Goal: Transaction & Acquisition: Purchase product/service

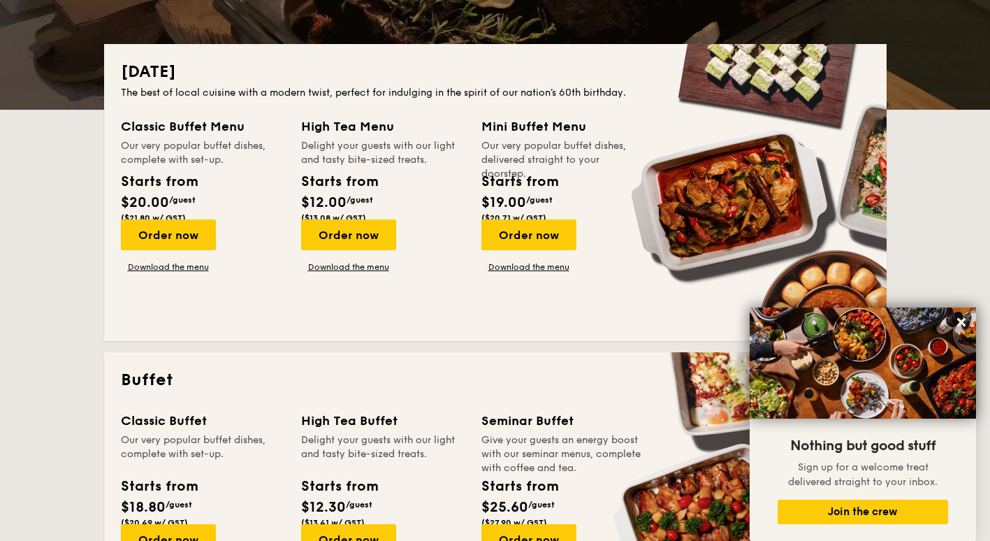
scroll to position [419, 0]
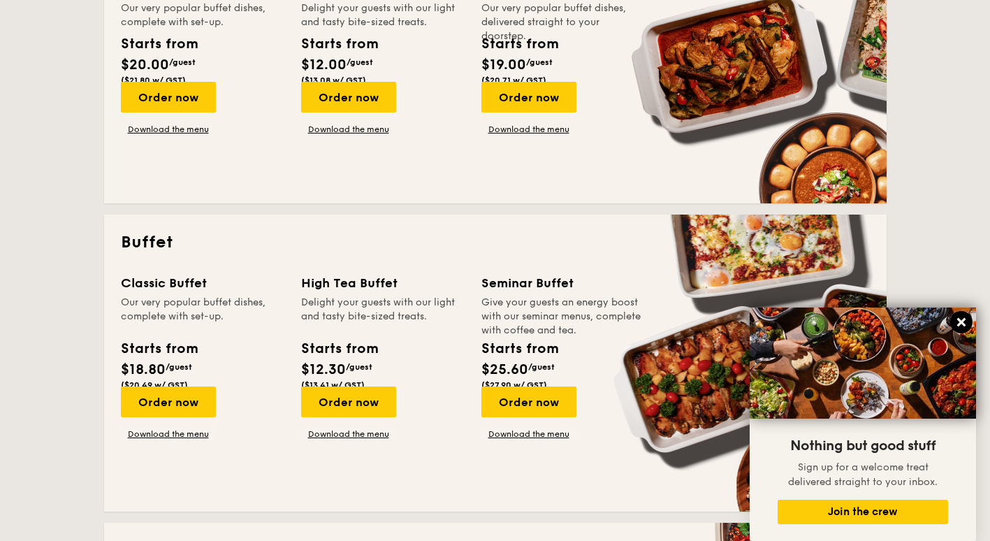
click at [303, 323] on icon at bounding box center [961, 322] width 8 height 8
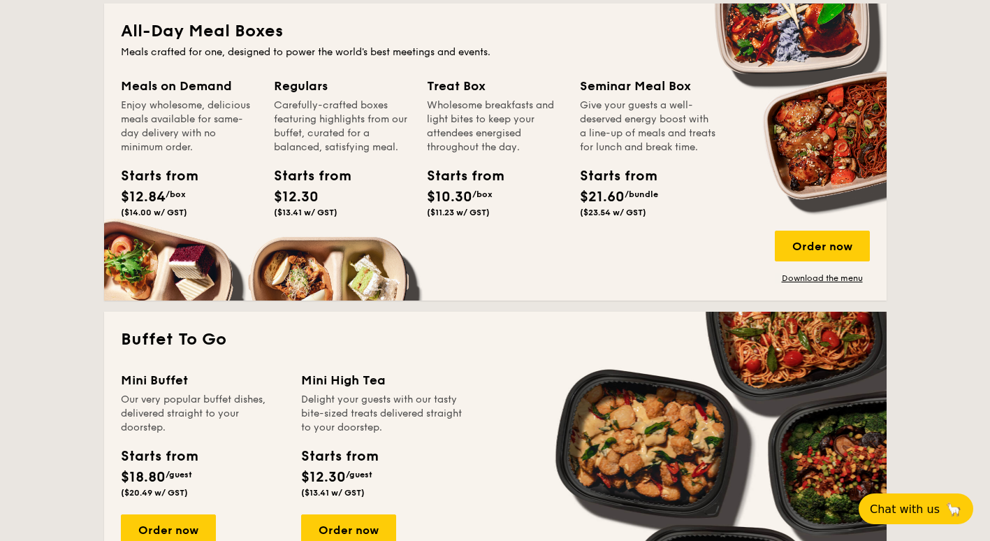
scroll to position [978, 0]
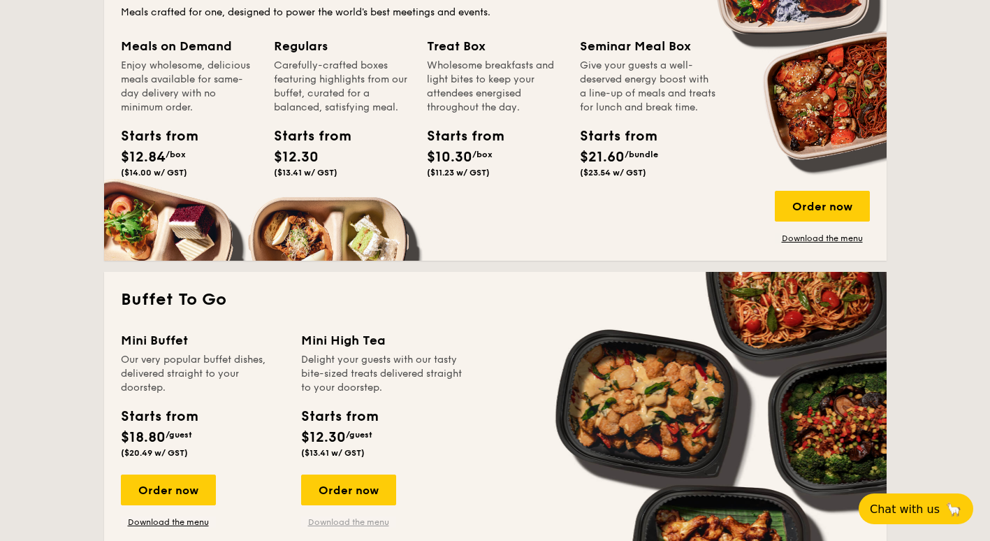
click at [303, 516] on link "Download the menu" at bounding box center [348, 521] width 95 height 11
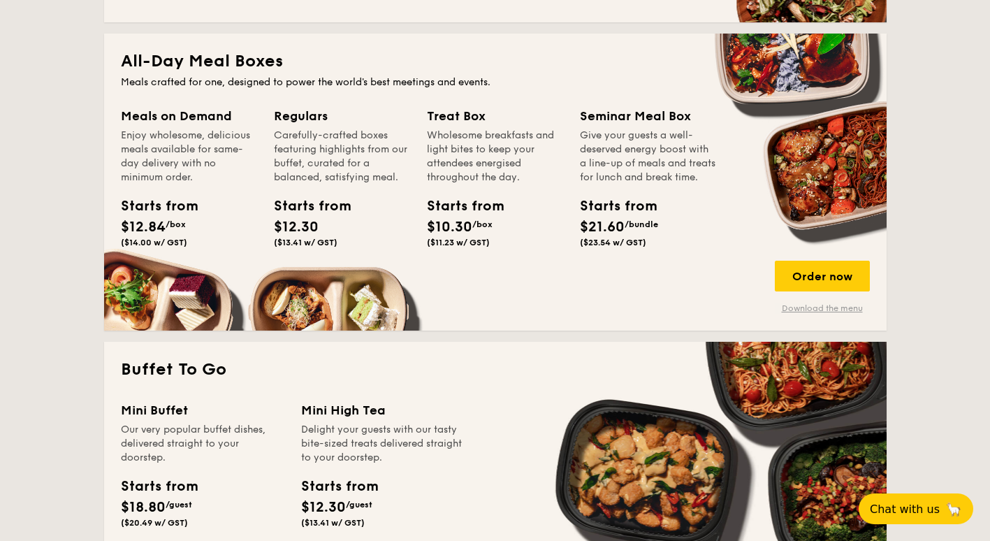
click at [303, 309] on link "Download the menu" at bounding box center [822, 308] width 95 height 11
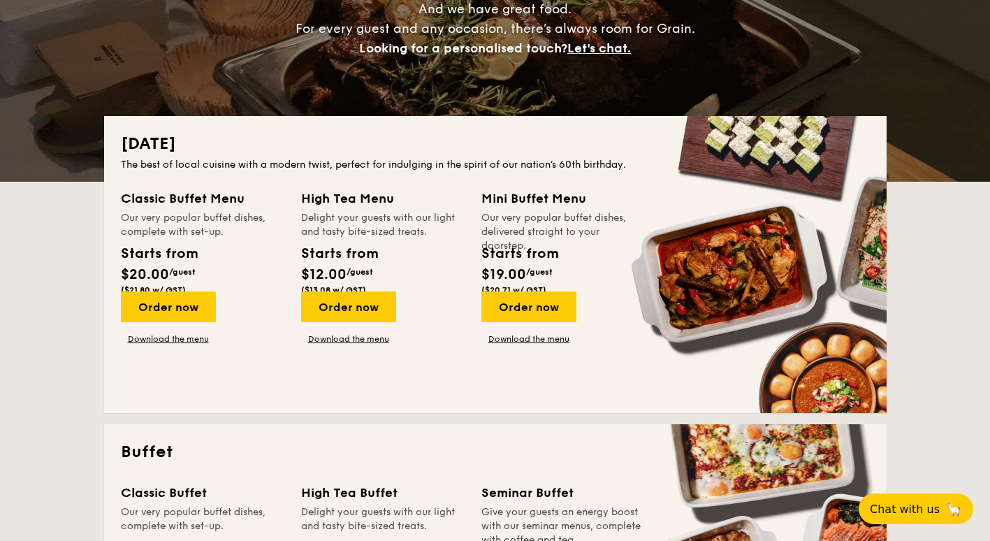
scroll to position [349, 0]
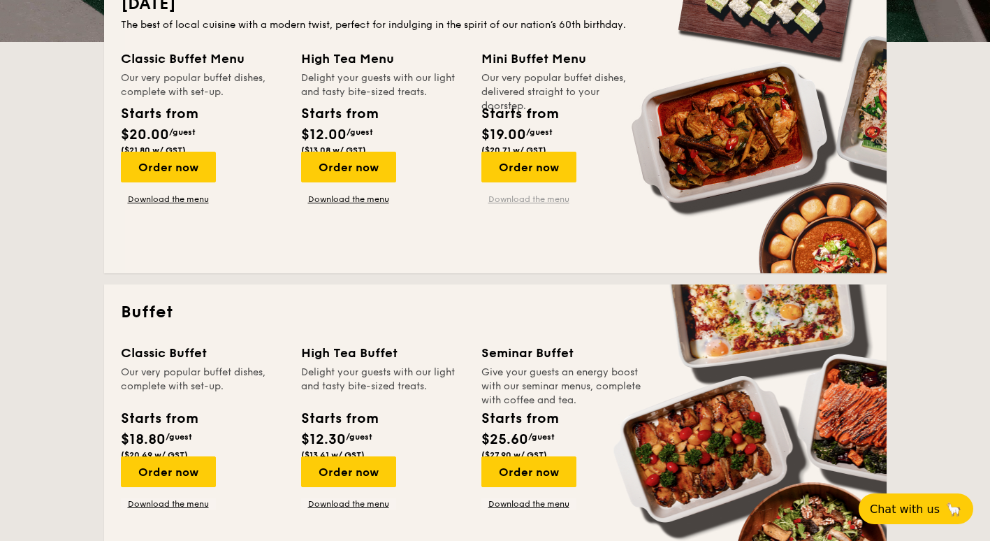
click at [303, 194] on link "Download the menu" at bounding box center [528, 199] width 95 height 11
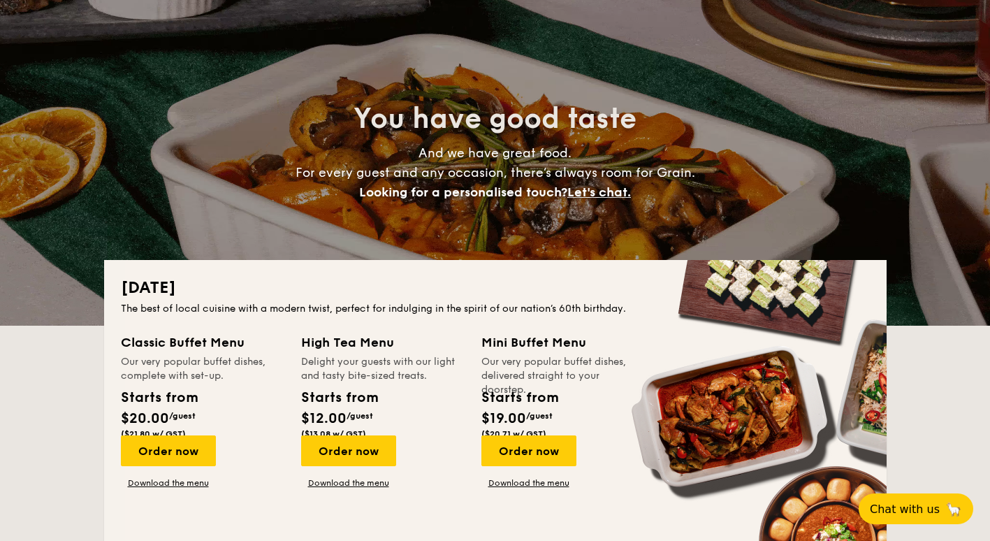
scroll to position [0, 0]
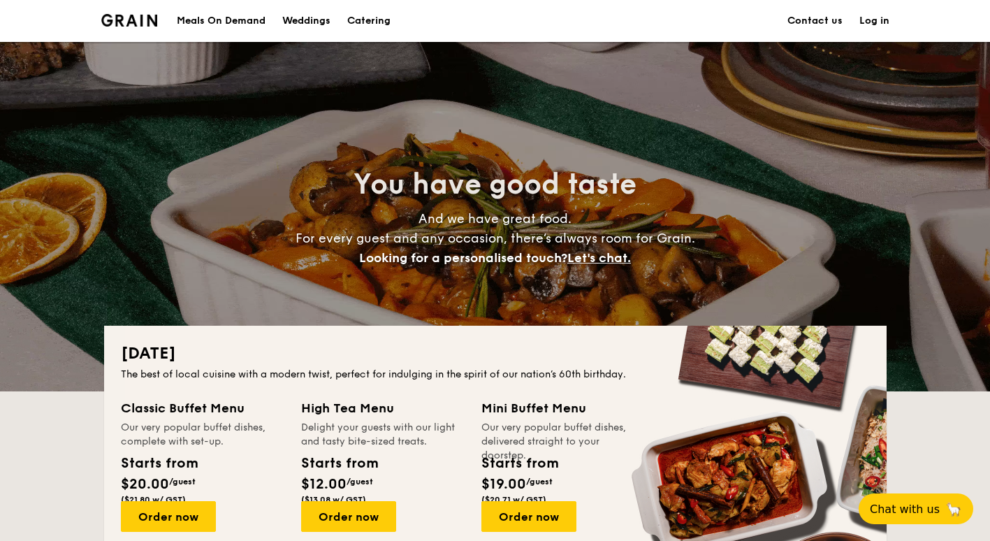
click at [158, 20] on img at bounding box center [129, 20] width 57 height 13
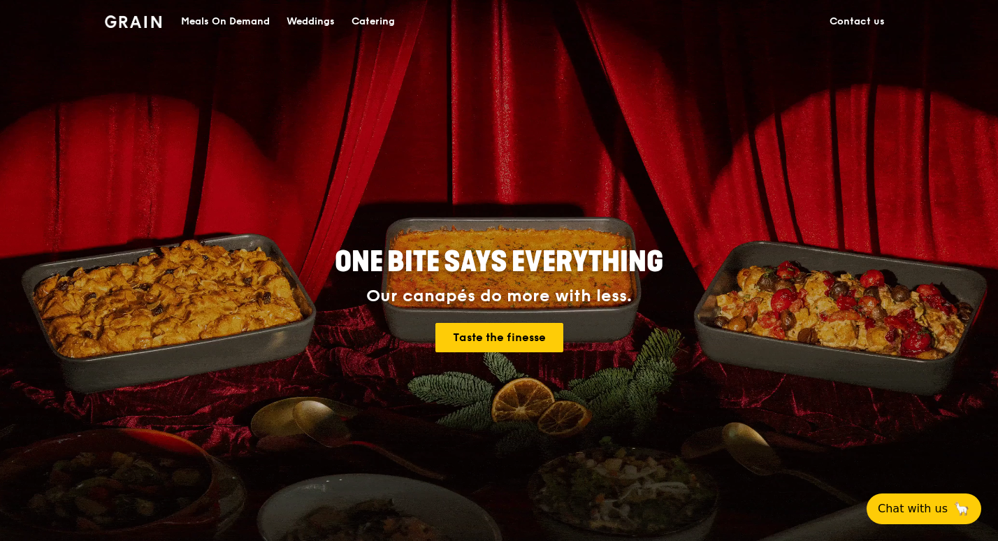
click at [270, 21] on div "Meals On Demand" at bounding box center [225, 22] width 89 height 42
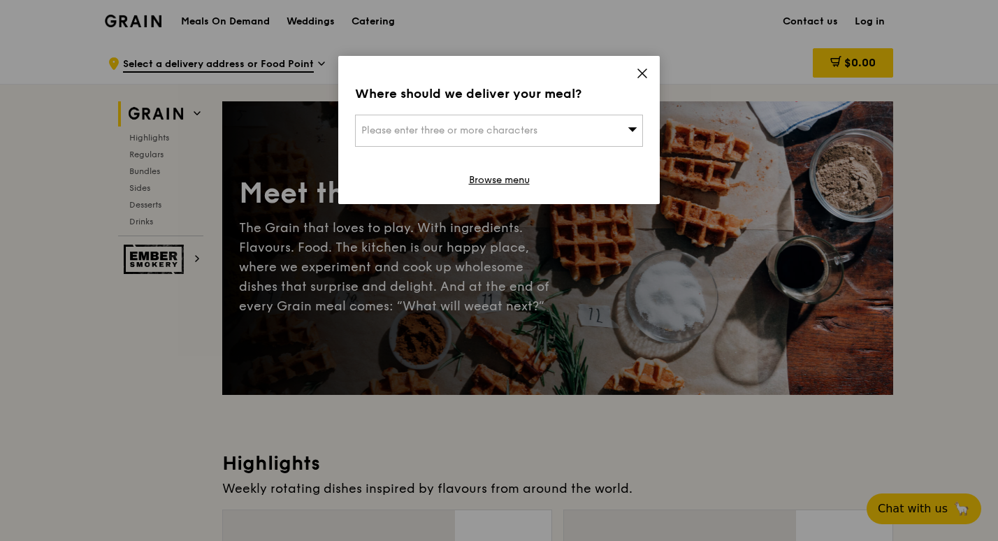
click at [648, 62] on div "Where should we deliver your meal? Please enter three or more characters Browse…" at bounding box center [498, 130] width 321 height 148
click at [642, 67] on icon at bounding box center [642, 73] width 13 height 13
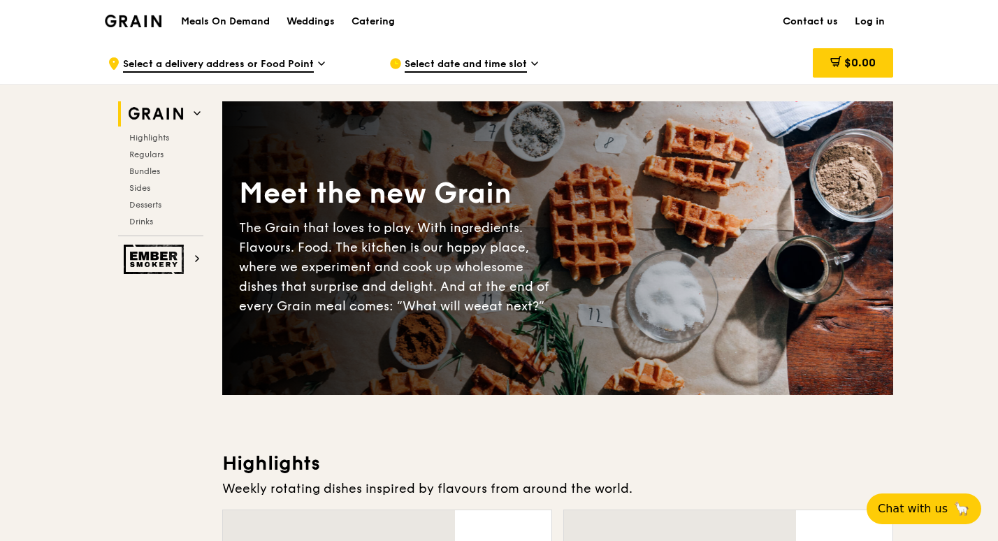
click at [303, 60] on span "Select a delivery address or Food Point" at bounding box center [218, 64] width 191 height 15
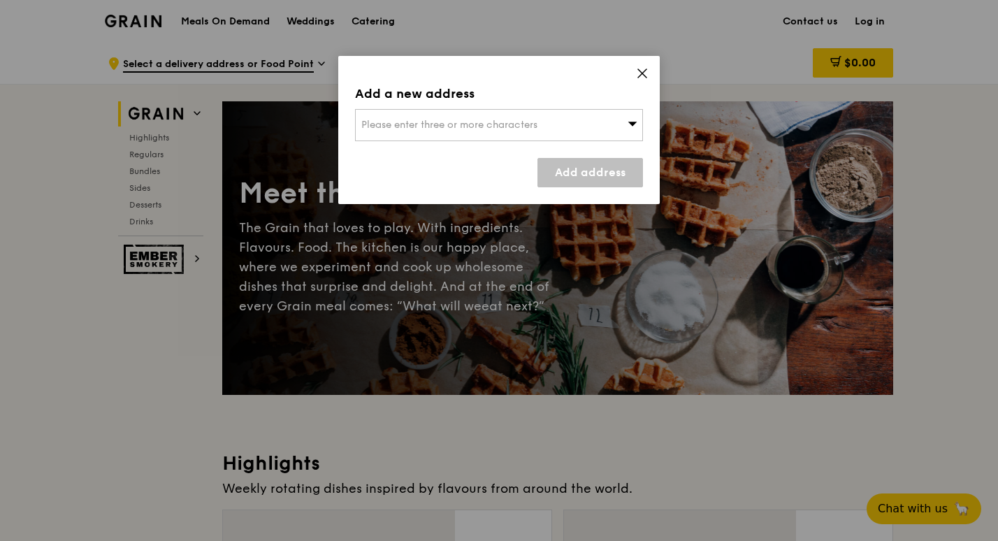
click at [637, 67] on icon at bounding box center [642, 73] width 13 height 13
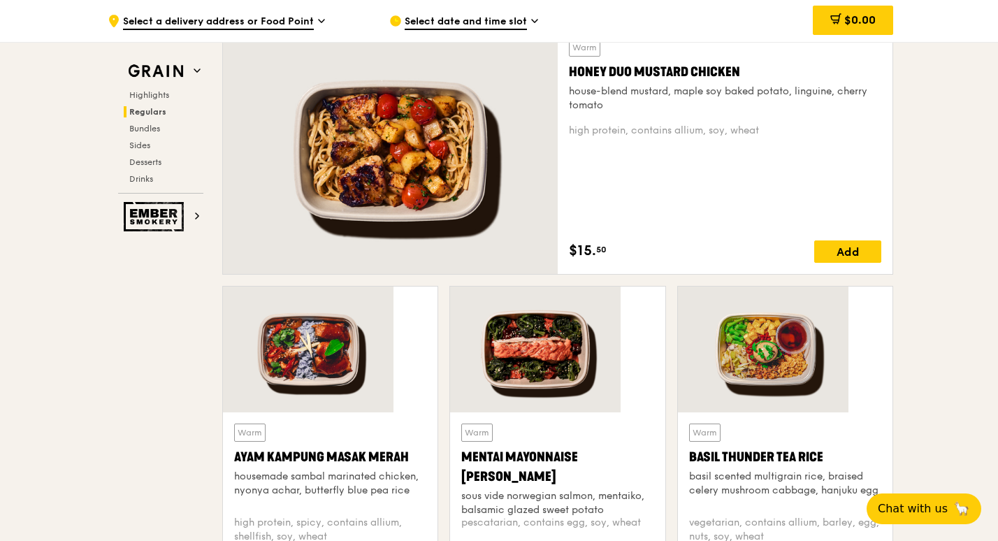
scroll to position [489, 0]
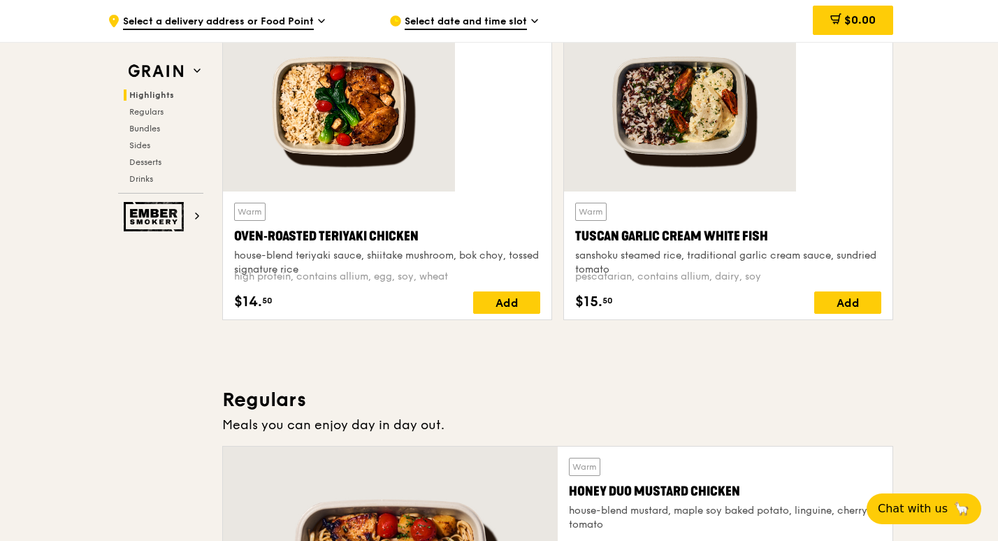
click at [314, 25] on span "Select a delivery address or Food Point" at bounding box center [218, 22] width 191 height 15
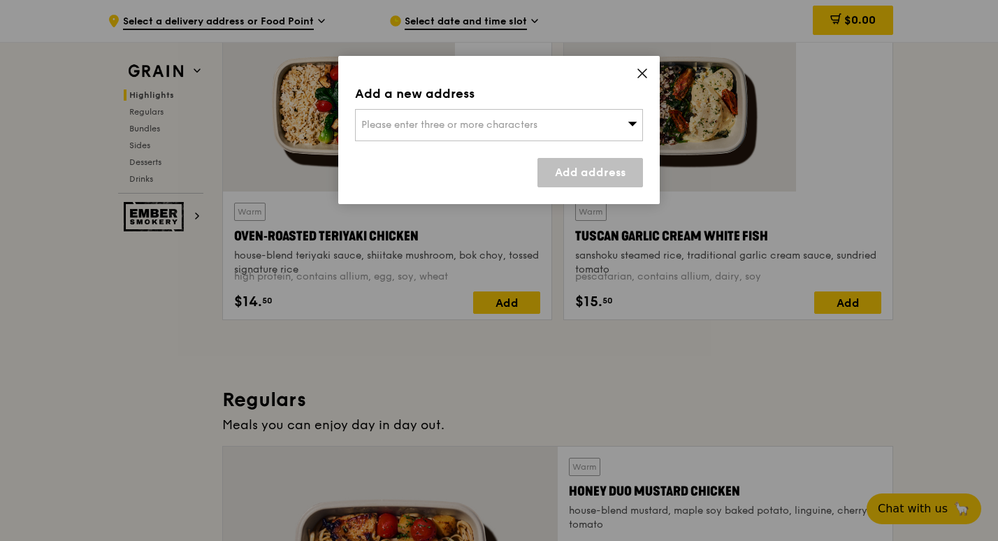
click at [630, 109] on div "Please enter three or more characters" at bounding box center [499, 125] width 288 height 32
click at [588, 110] on input "search" at bounding box center [499, 125] width 286 height 31
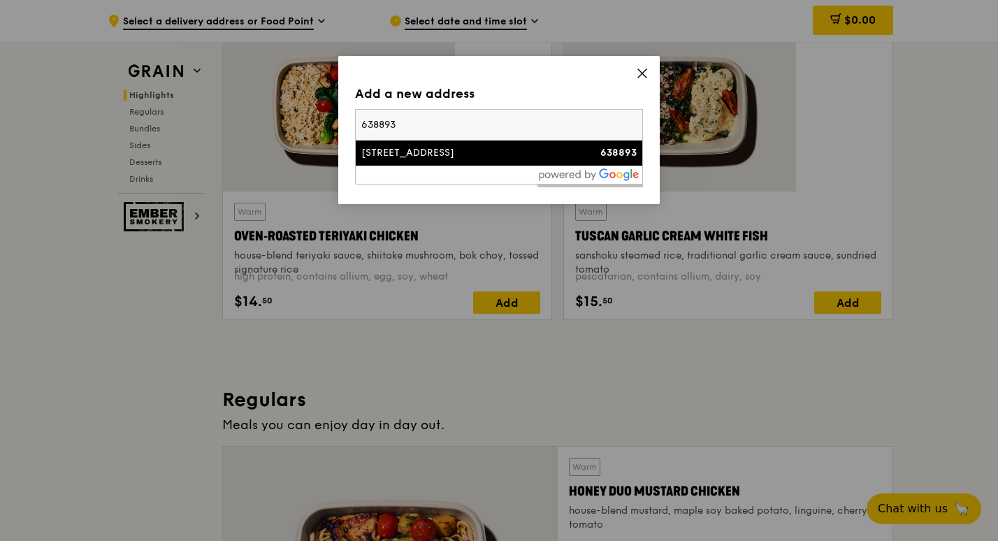
type input "638893"
click at [425, 146] on div "[STREET_ADDRESS]" at bounding box center [464, 153] width 207 height 14
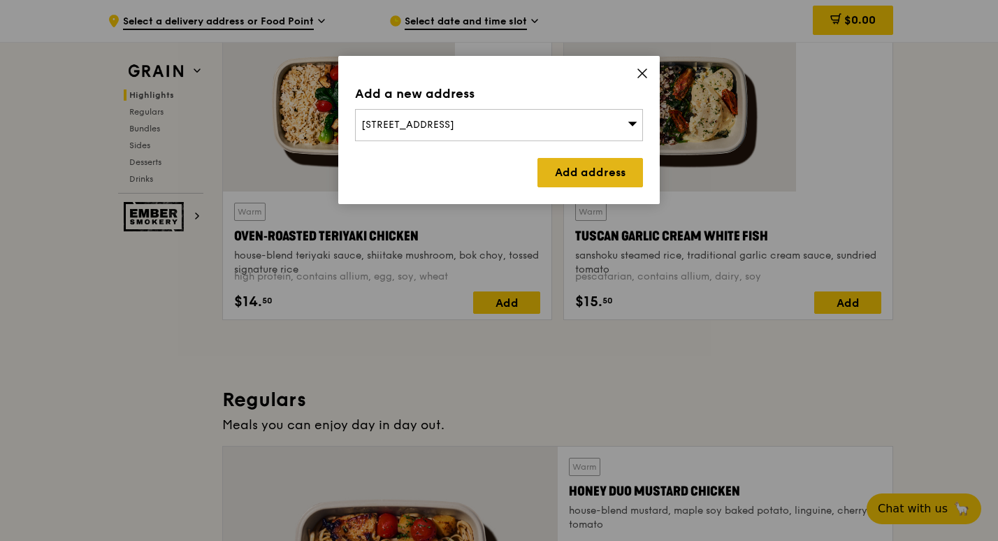
click at [614, 158] on link "Add address" at bounding box center [589, 172] width 105 height 29
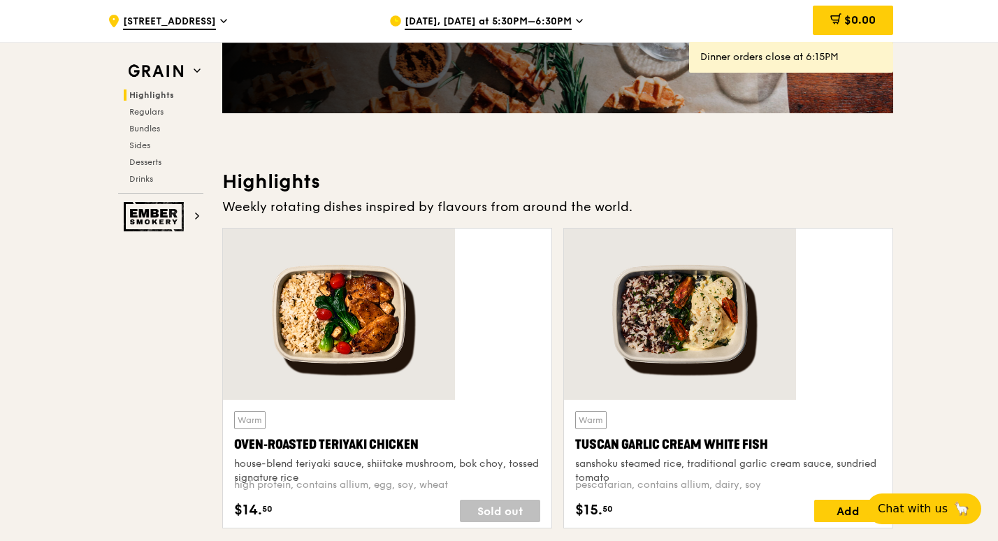
scroll to position [279, 0]
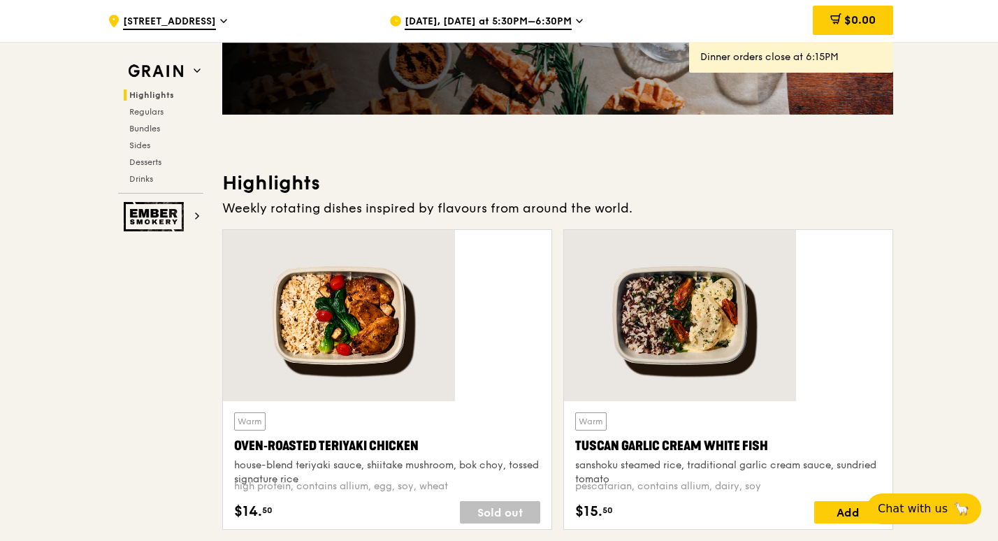
click at [539, 24] on span "[DATE], [DATE] at 5:30PM–6:30PM" at bounding box center [488, 22] width 167 height 15
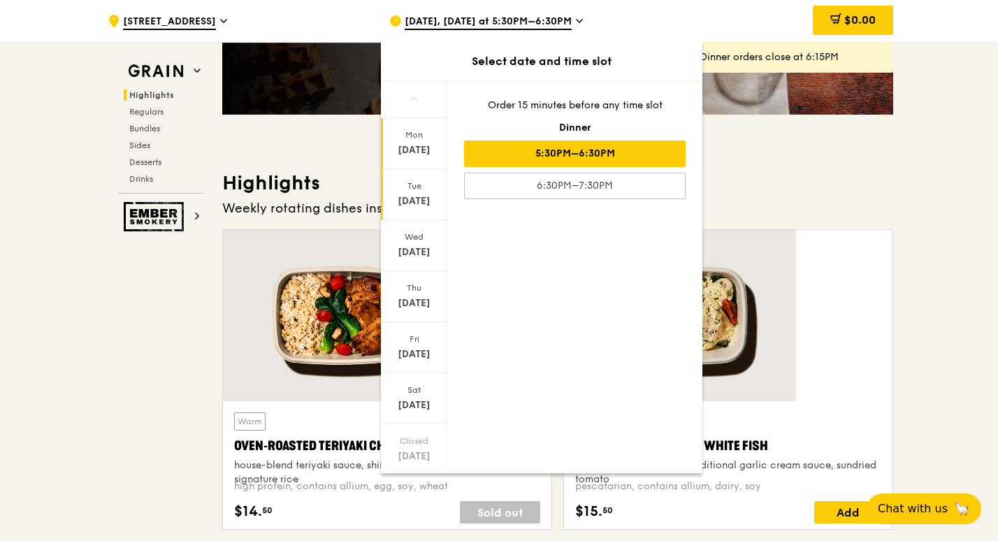
click at [445, 180] on div "Tue" at bounding box center [414, 185] width 62 height 11
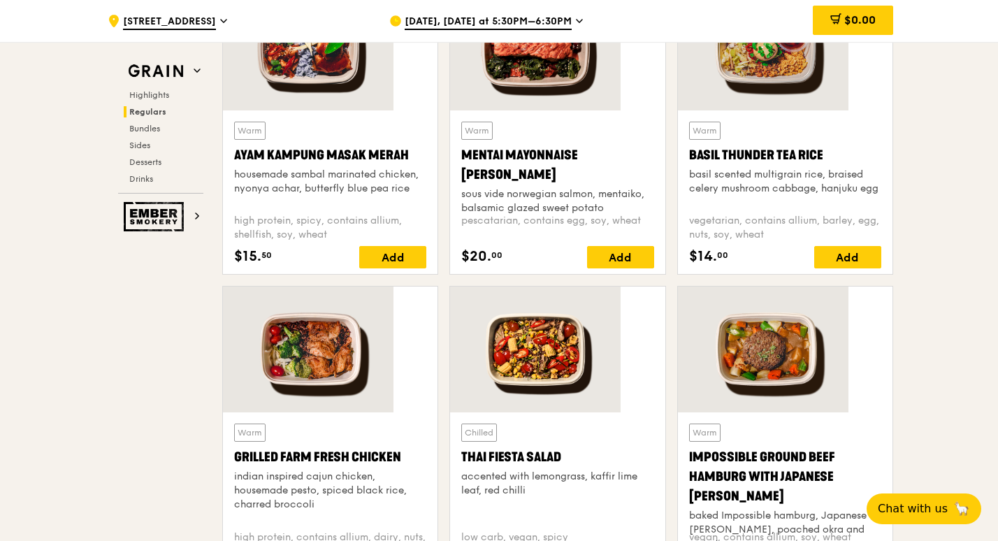
scroll to position [1537, 0]
